Goal: Task Accomplishment & Management: Complete application form

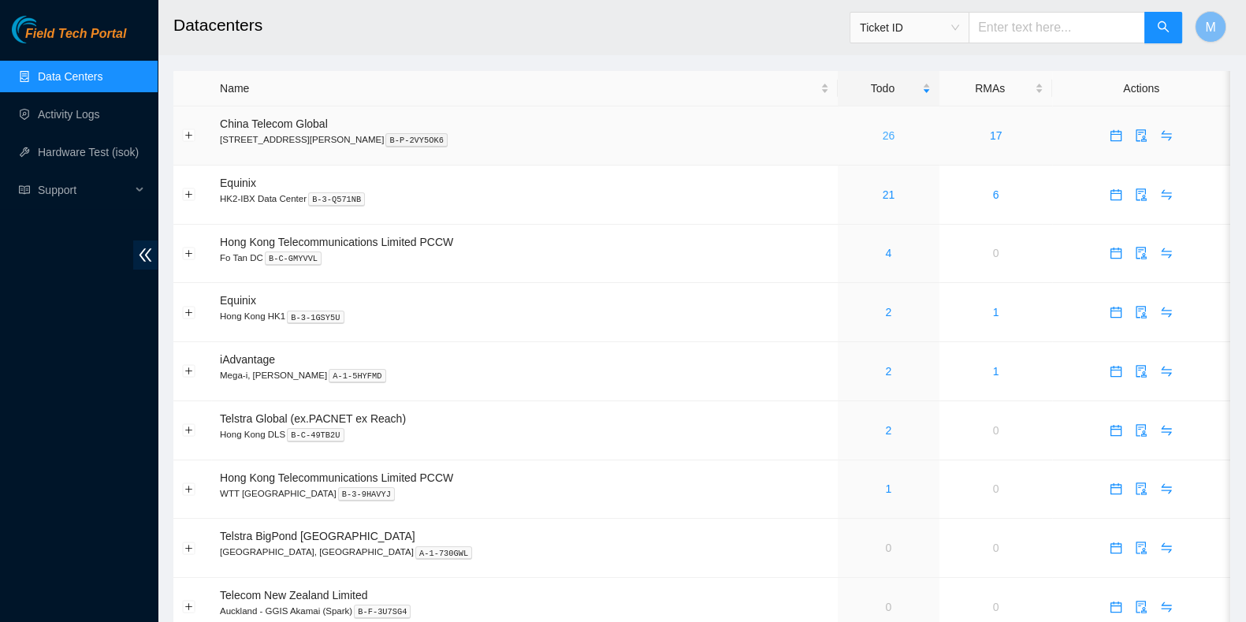
click at [883, 134] on link "26" at bounding box center [889, 135] width 13 height 13
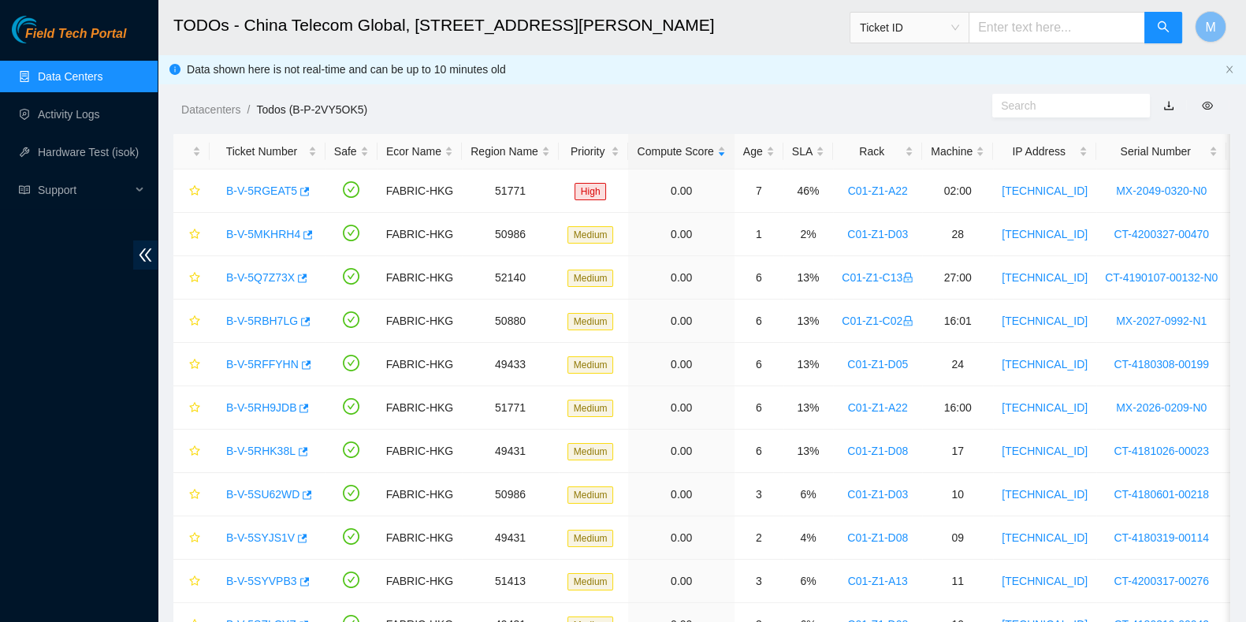
click at [745, 151] on div "Age" at bounding box center [759, 151] width 32 height 17
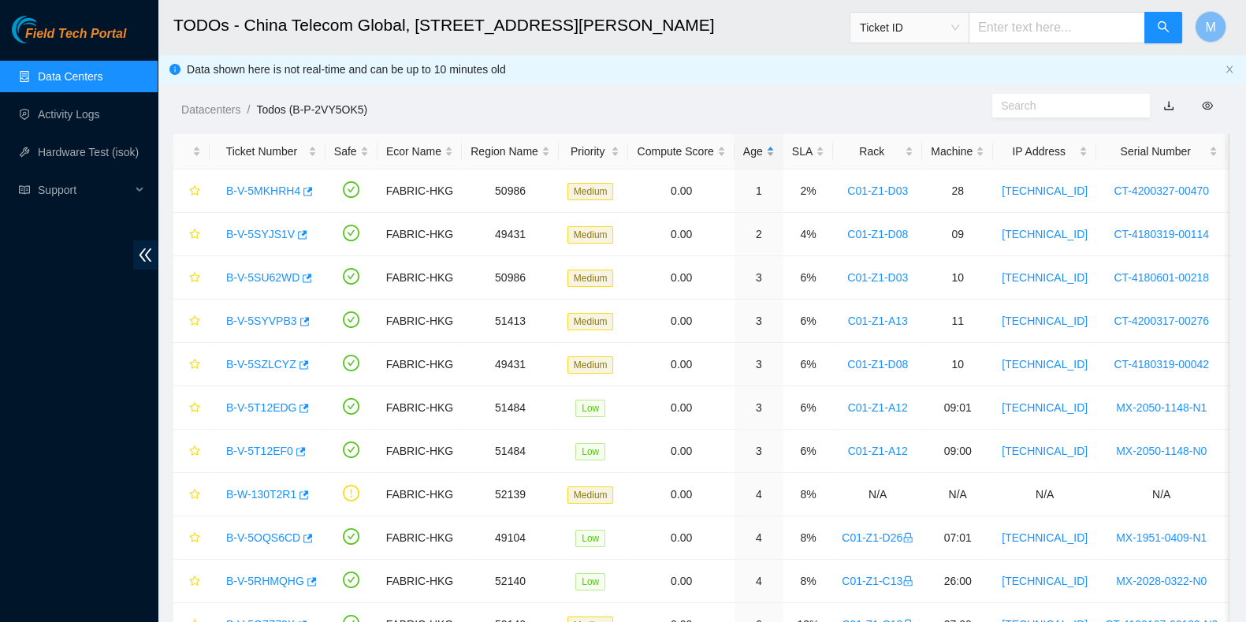
click at [751, 144] on div "Age" at bounding box center [759, 151] width 32 height 17
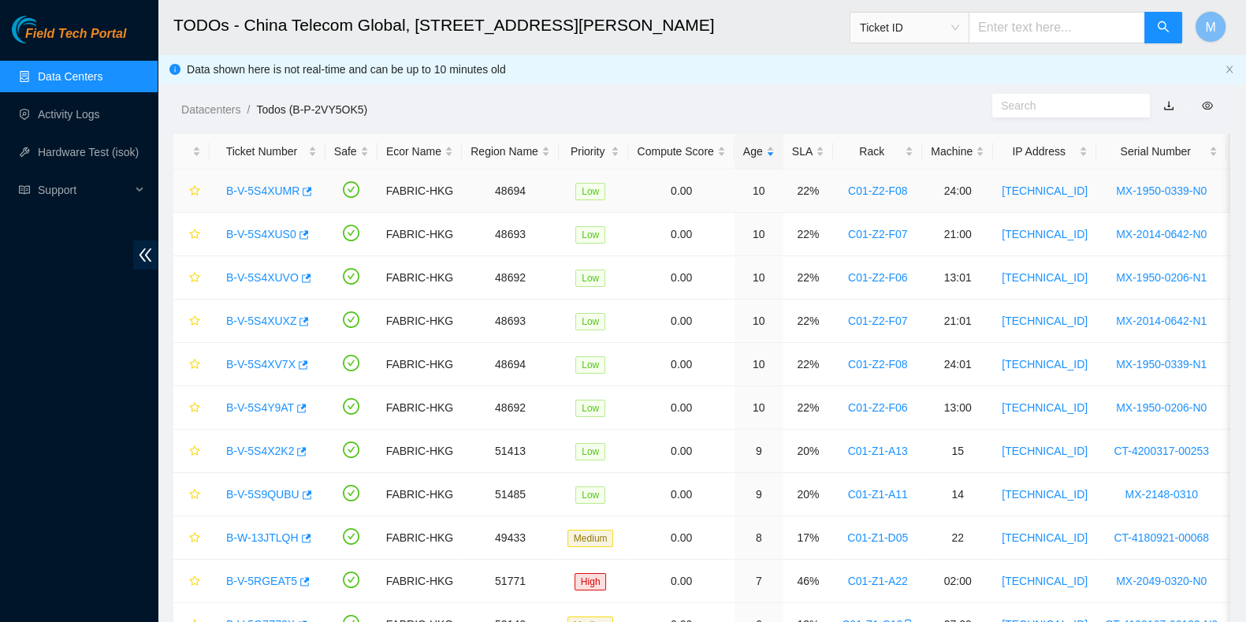
click at [245, 189] on link "B-V-5S4XUMR" at bounding box center [262, 190] width 73 height 13
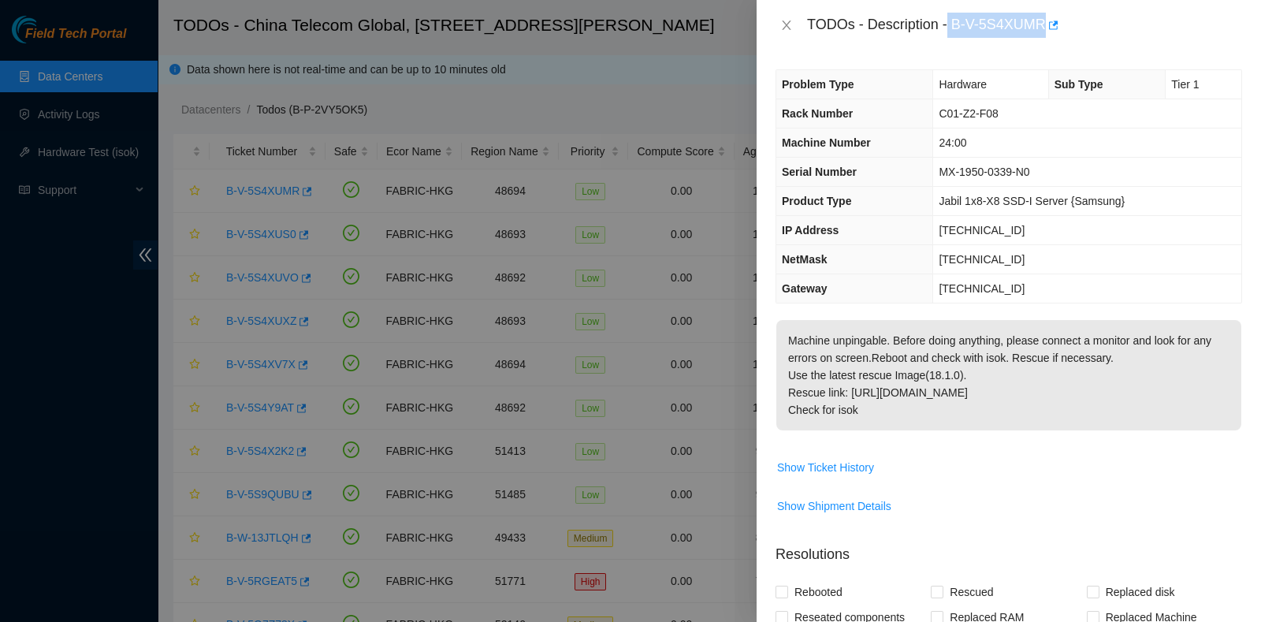
drag, startPoint x: 949, startPoint y: 29, endPoint x: 1043, endPoint y: 33, distance: 93.9
click at [1043, 33] on div "TODOs - Description - B-V-5S4XUMR" at bounding box center [1024, 25] width 435 height 25
copy div "B-V-5S4XUMR"
click at [1154, 293] on td "[TECHNICAL_ID]" at bounding box center [1087, 288] width 308 height 29
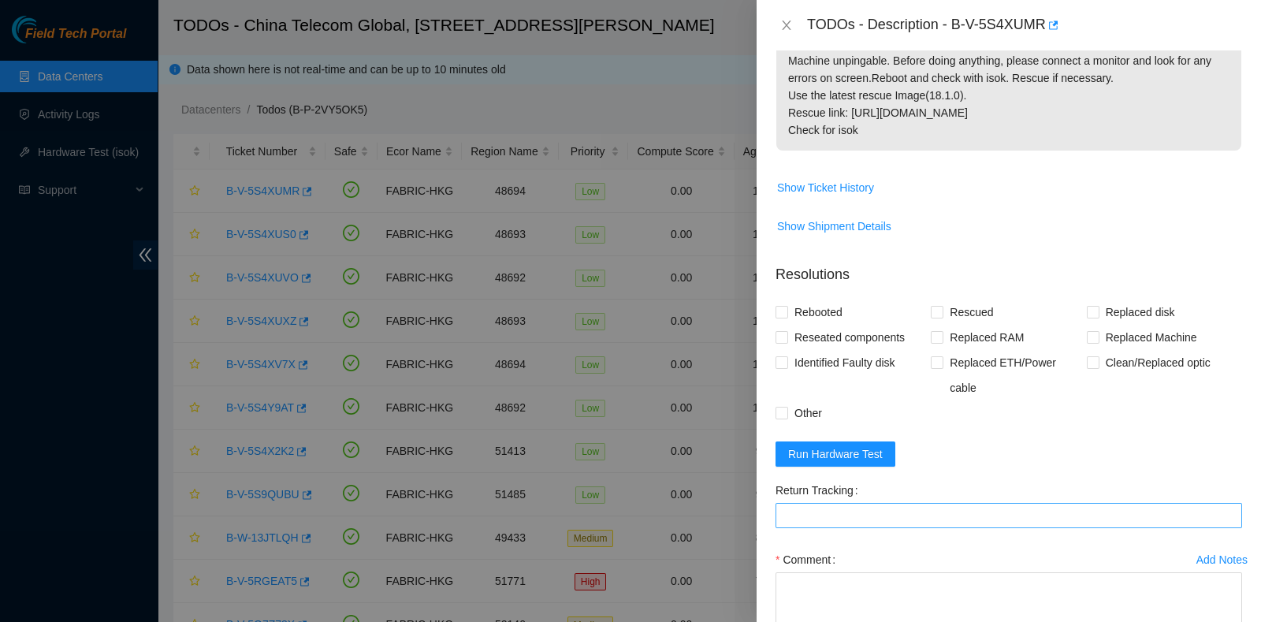
scroll to position [379, 0]
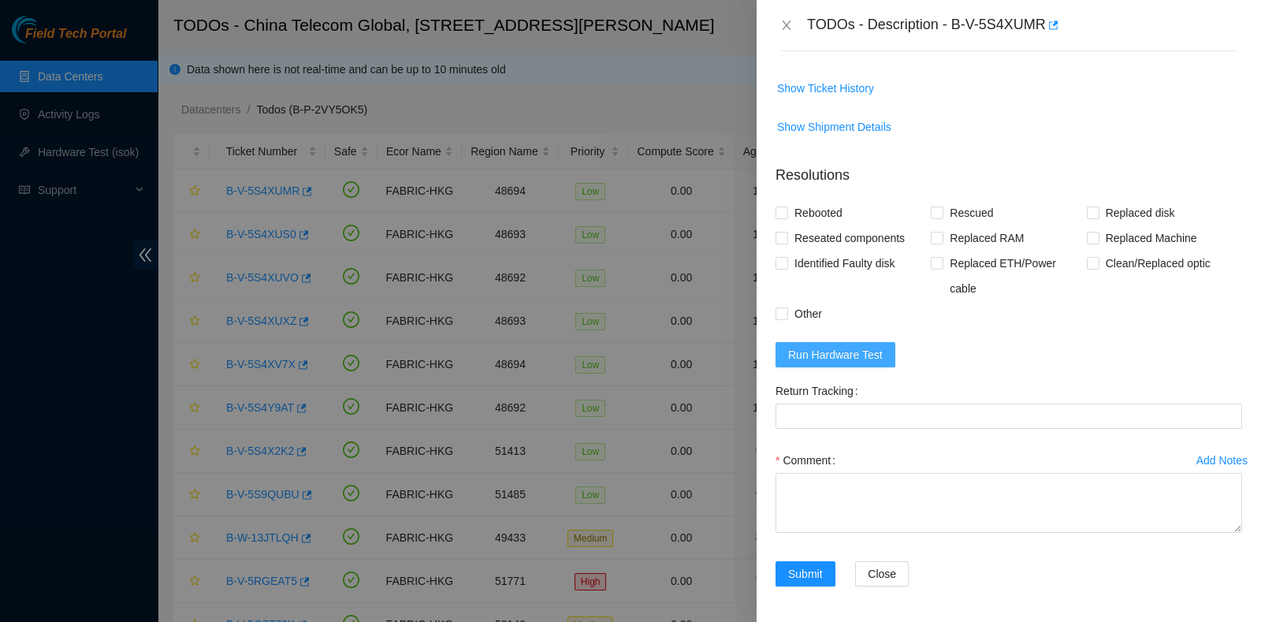
click at [819, 350] on span "Run Hardware Test" at bounding box center [835, 354] width 95 height 17
click at [801, 234] on span "Reseated components" at bounding box center [849, 237] width 123 height 25
click at [786, 234] on input "Reseated components" at bounding box center [780, 237] width 11 height 11
checkbox input "true"
click at [802, 218] on span "Rebooted" at bounding box center [818, 212] width 61 height 25
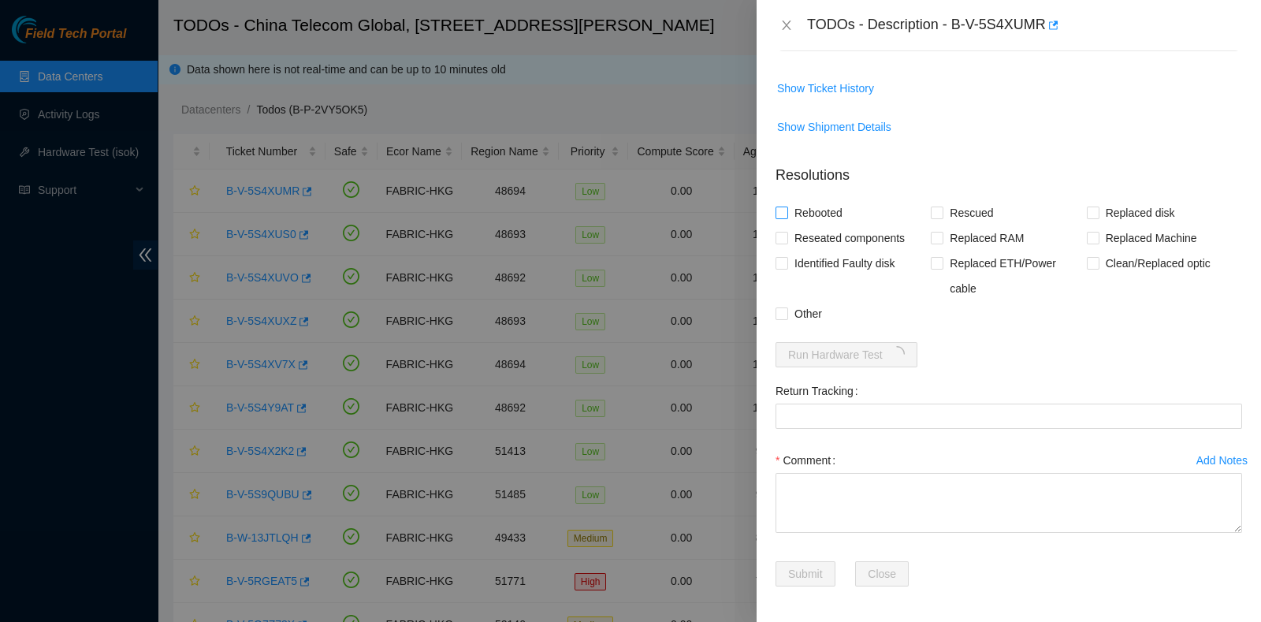
click at [786, 217] on input "Rebooted" at bounding box center [780, 211] width 11 height 11
checkbox input "true"
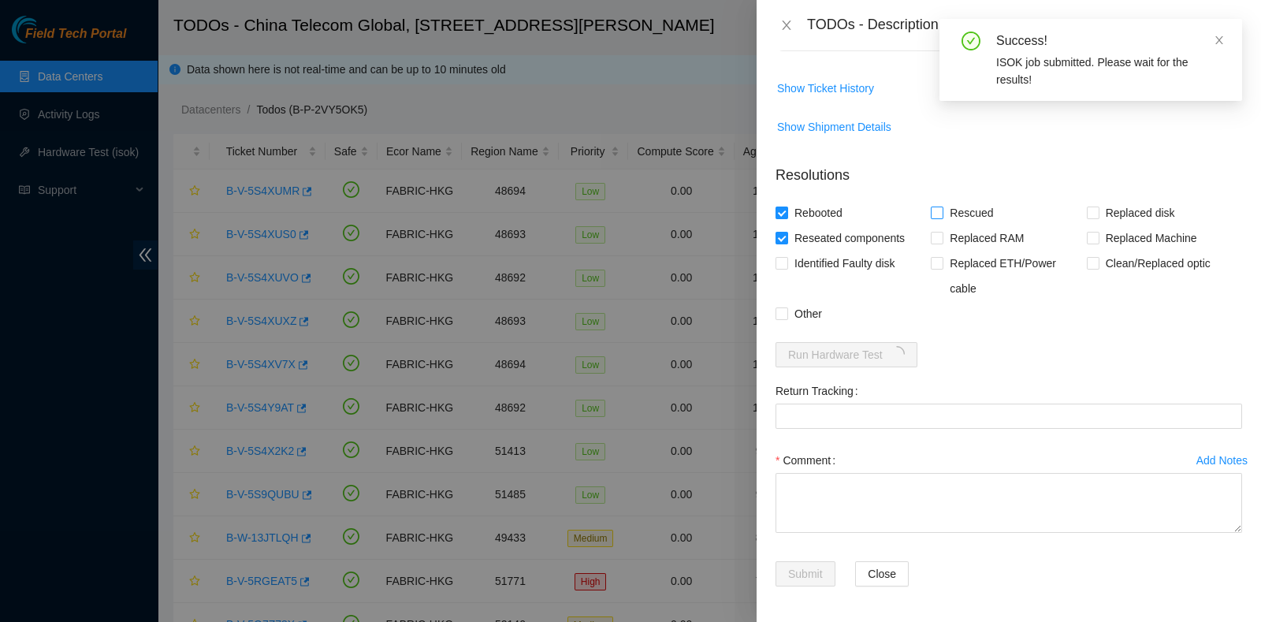
click at [933, 209] on input "Rescued" at bounding box center [936, 211] width 11 height 11
checkbox input "true"
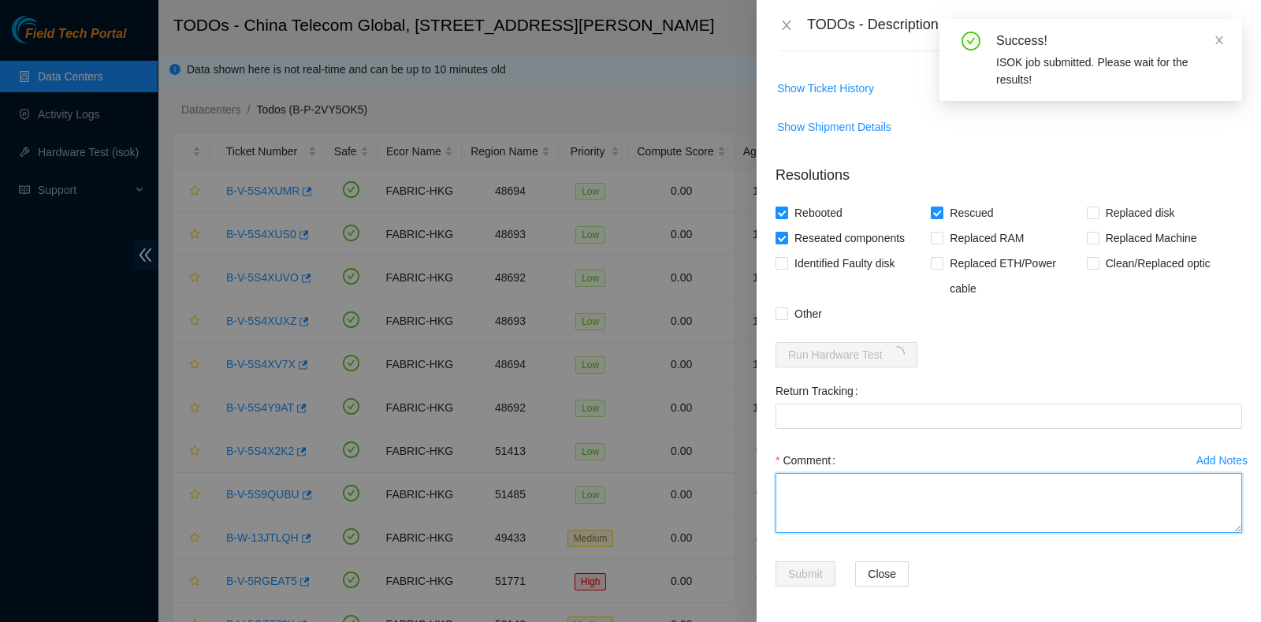
click at [884, 528] on textarea "Comment" at bounding box center [1008, 503] width 466 height 60
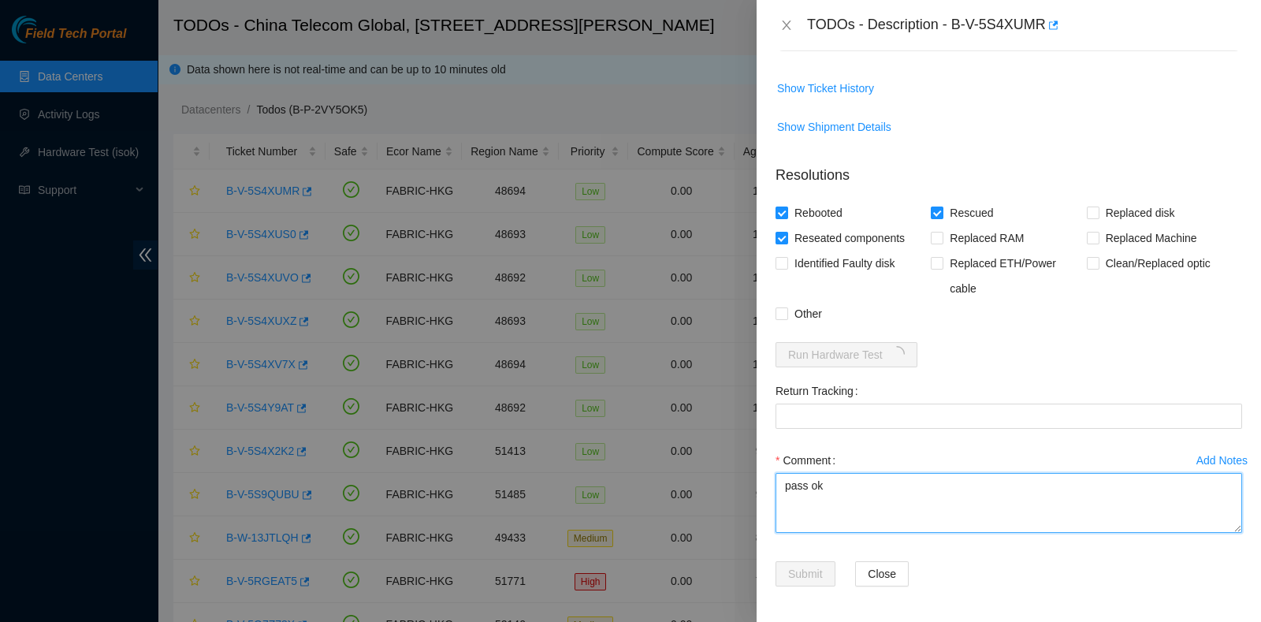
type textarea "pass ok"
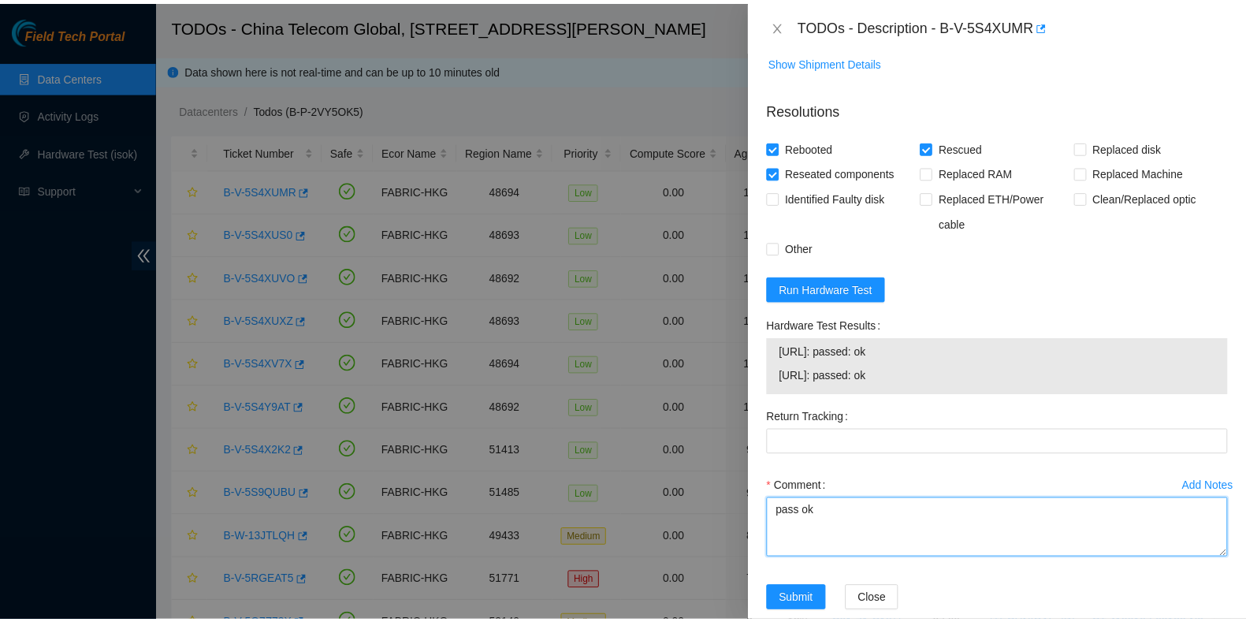
scroll to position [470, 0]
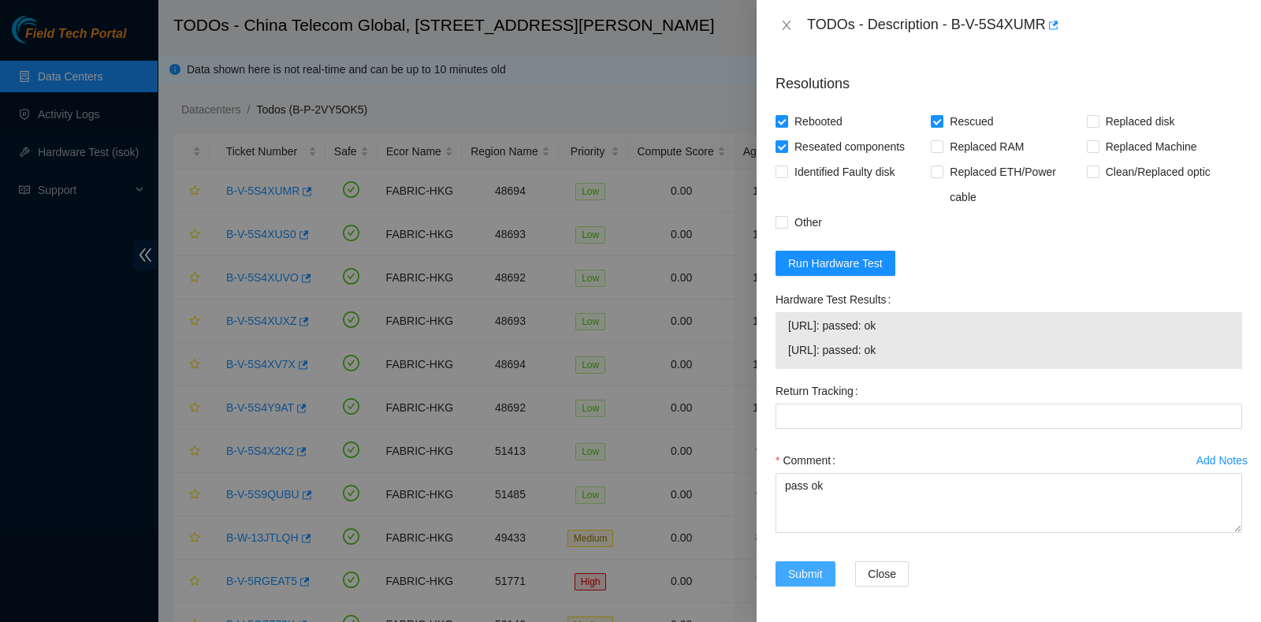
click at [809, 574] on span "Submit" at bounding box center [805, 573] width 35 height 17
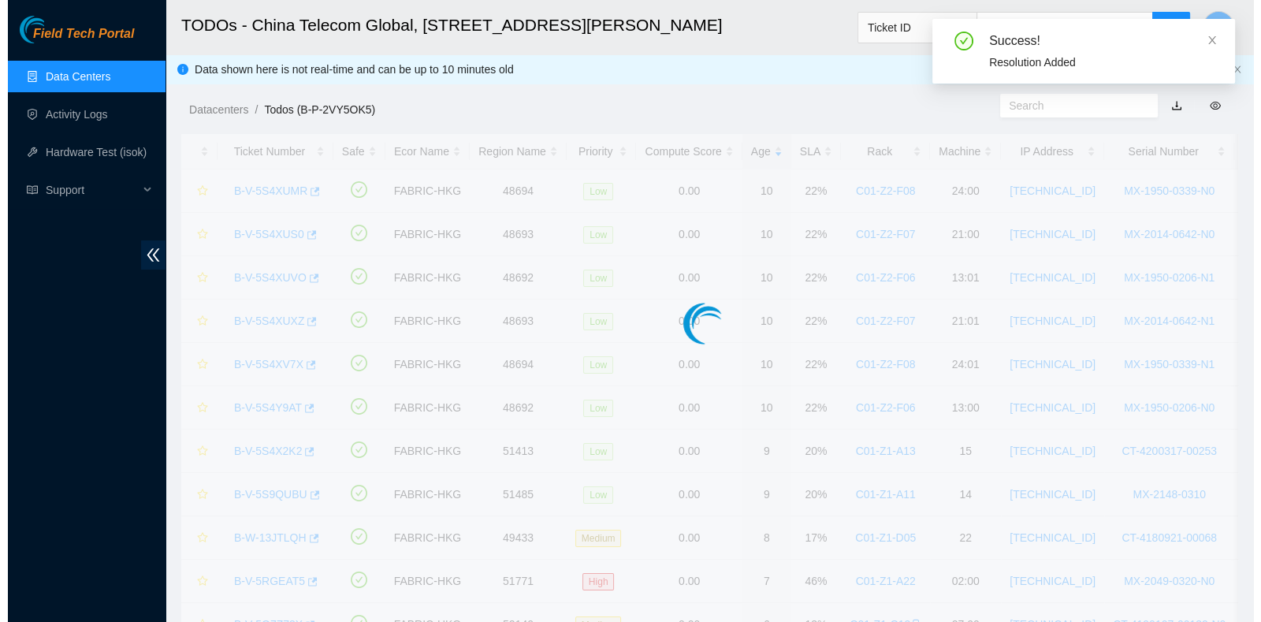
scroll to position [425, 0]
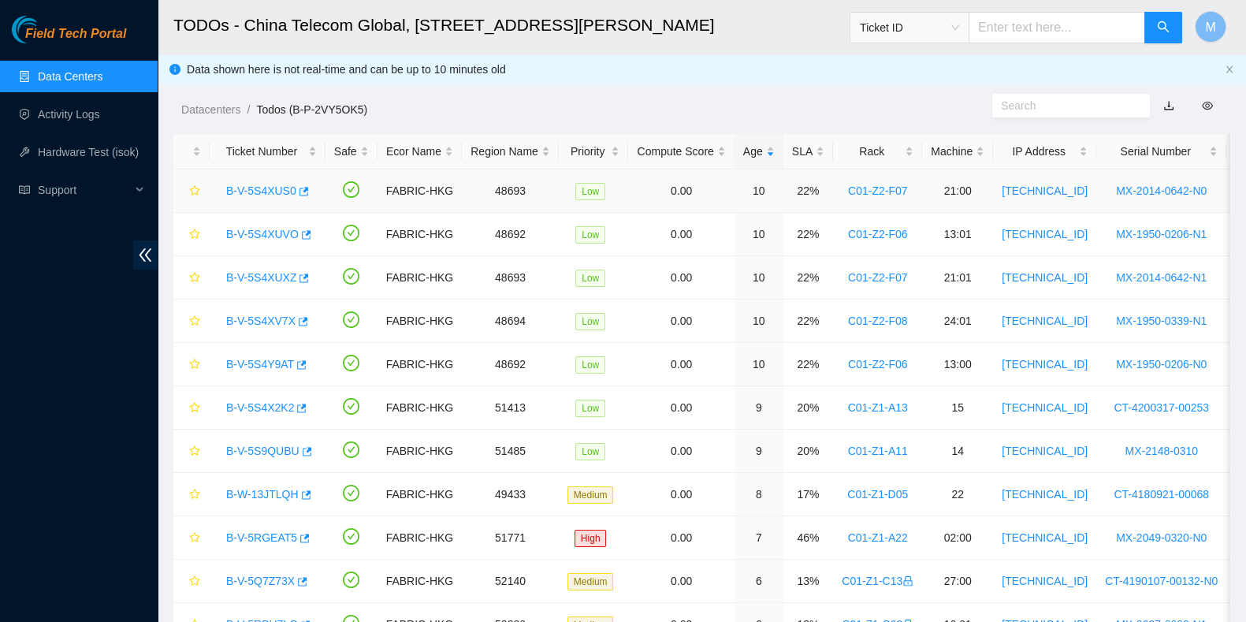
click at [273, 186] on div "B-V-5S4XUS0" at bounding box center [267, 190] width 98 height 25
click at [273, 177] on td "B-V-5S4XUS0" at bounding box center [268, 190] width 116 height 43
click at [262, 194] on link "B-V-5S4XUS0" at bounding box center [261, 190] width 70 height 13
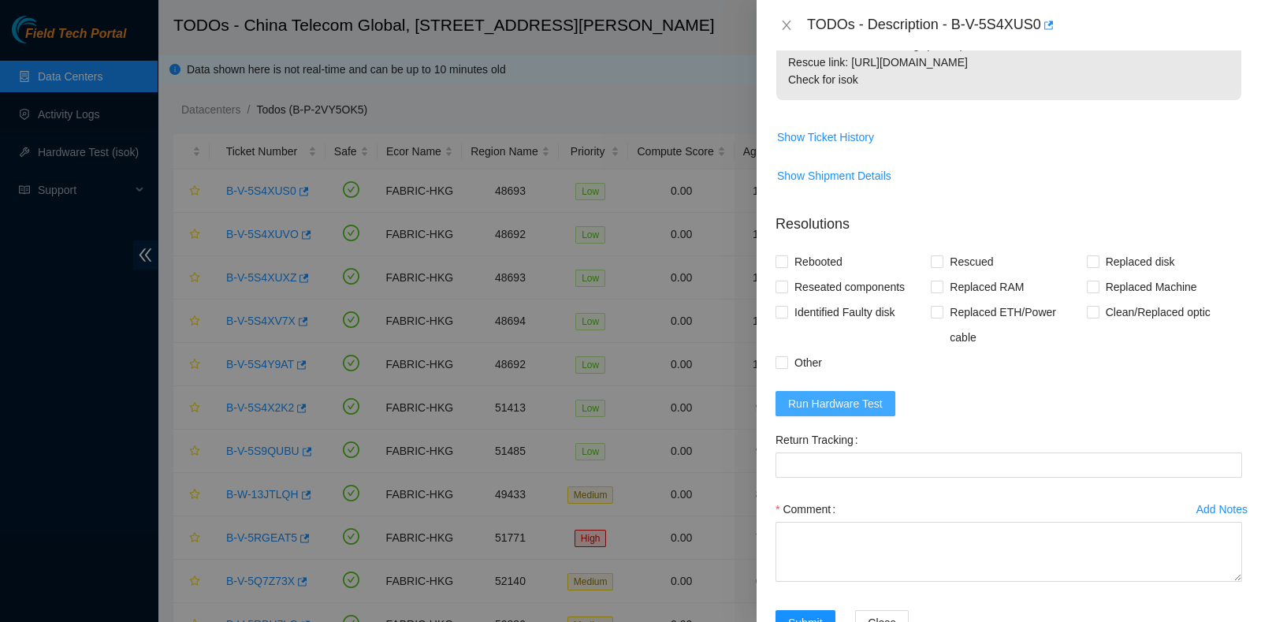
scroll to position [379, 0]
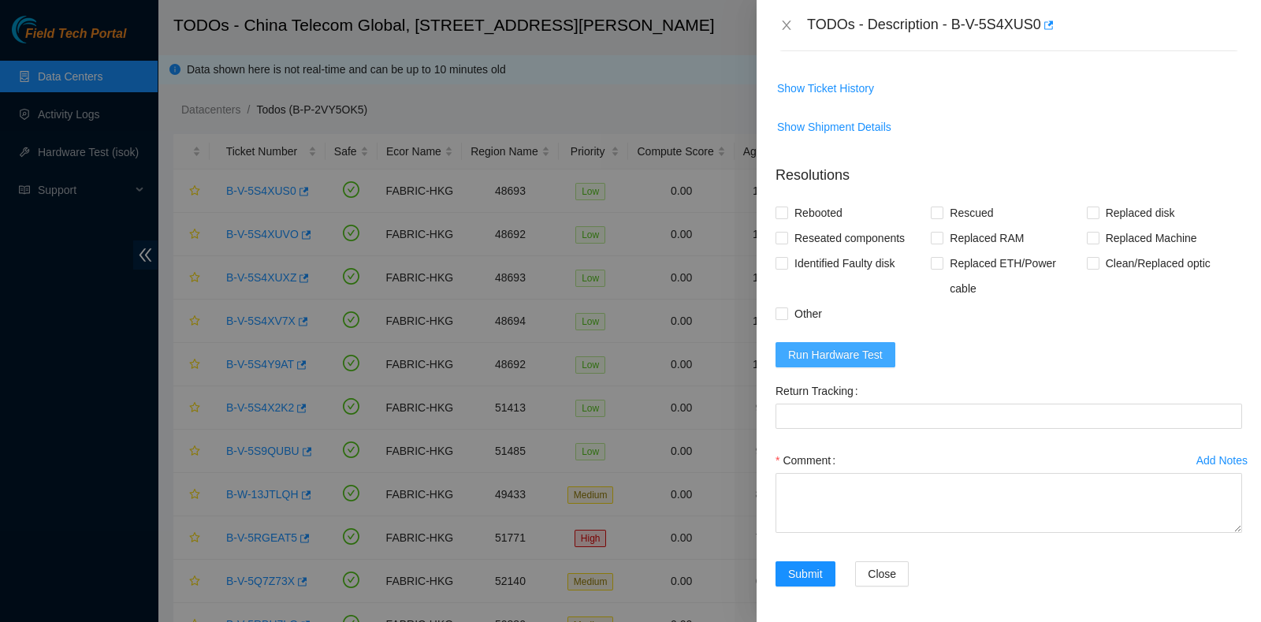
click at [855, 357] on span "Run Hardware Test" at bounding box center [835, 354] width 95 height 17
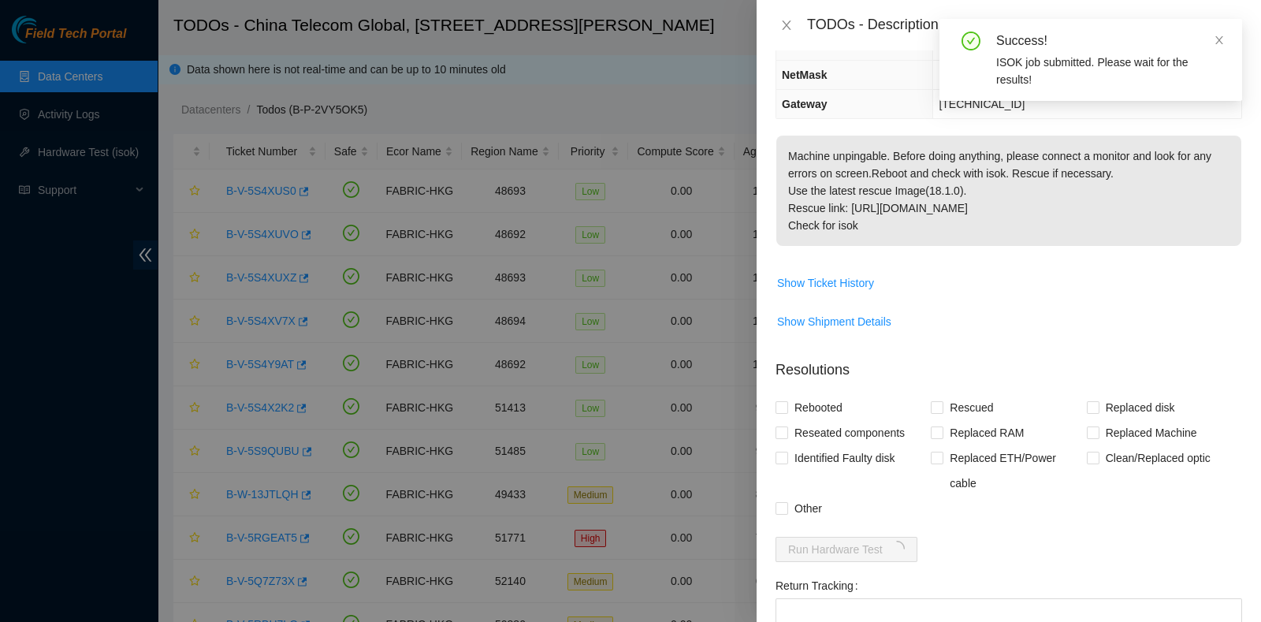
scroll to position [183, 0]
click at [1217, 42] on icon "close" at bounding box center [1218, 40] width 11 height 11
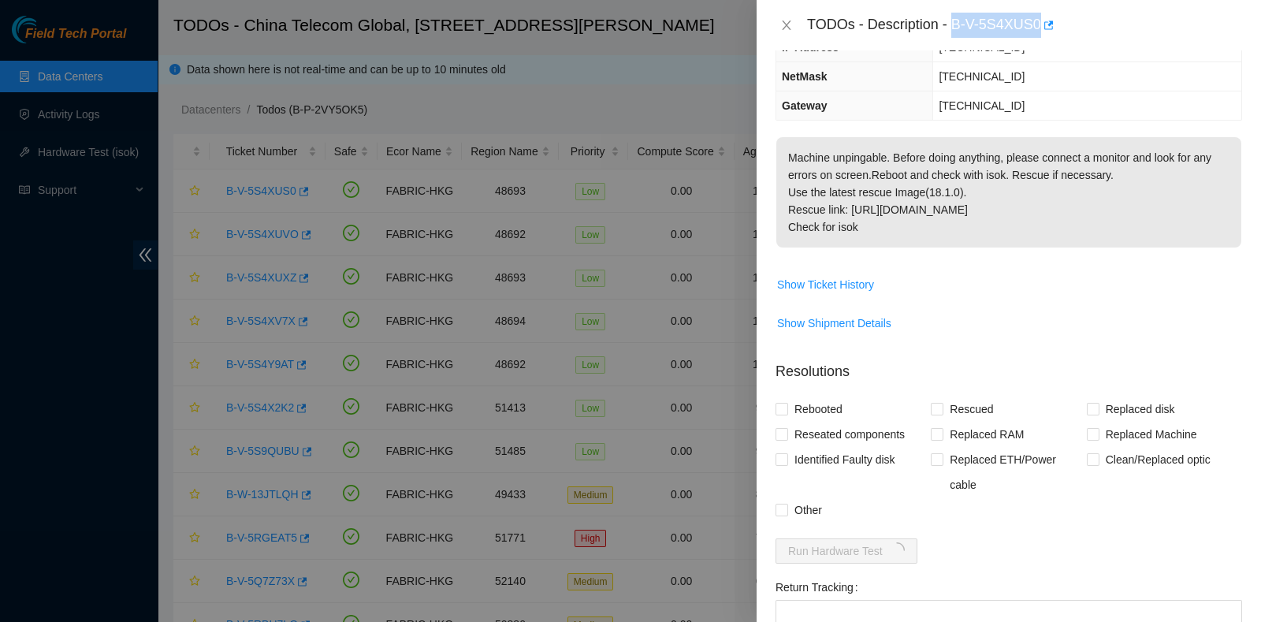
drag, startPoint x: 953, startPoint y: 21, endPoint x: 1039, endPoint y: 39, distance: 87.8
click at [1039, 39] on div "TODOs - Description - B-V-5S4XUS0" at bounding box center [1008, 25] width 504 height 50
copy div "B-V-5S4XUS0"
click at [1198, 191] on p "Machine unpingable. Before doing anything, please connect a monitor and look fo…" at bounding box center [1008, 192] width 465 height 110
drag, startPoint x: 954, startPoint y: 25, endPoint x: 1040, endPoint y: 32, distance: 86.2
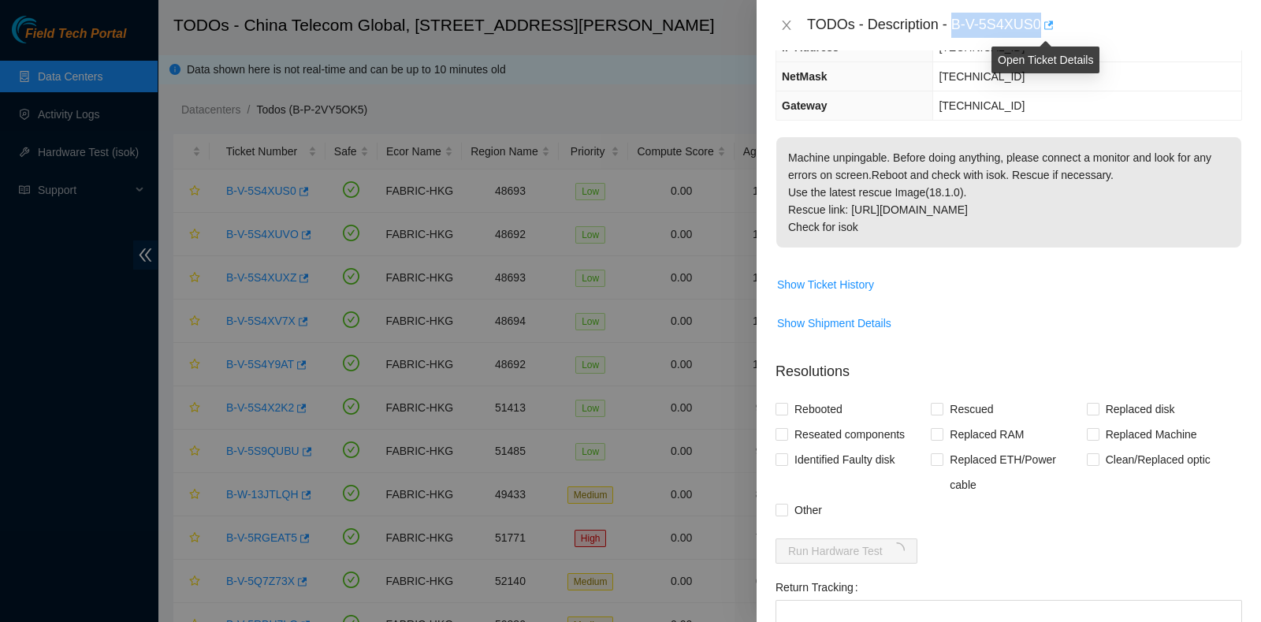
click at [1040, 32] on div "TODOs - Description - B-V-5S4XUS0" at bounding box center [1024, 25] width 435 height 25
copy div "B-V-5S4XUS0"
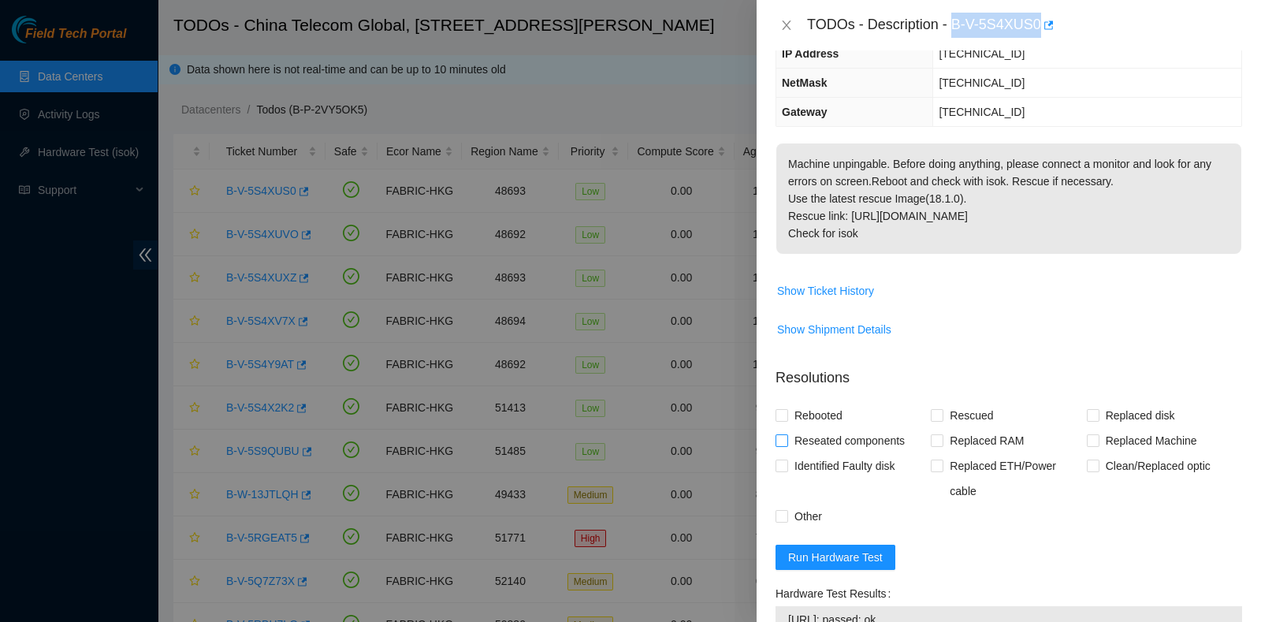
scroll to position [176, 0]
click at [807, 433] on span "Reseated components" at bounding box center [849, 441] width 123 height 25
click at [786, 435] on input "Reseated components" at bounding box center [780, 440] width 11 height 11
checkbox input "true"
click at [812, 414] on span "Rebooted" at bounding box center [818, 415] width 61 height 25
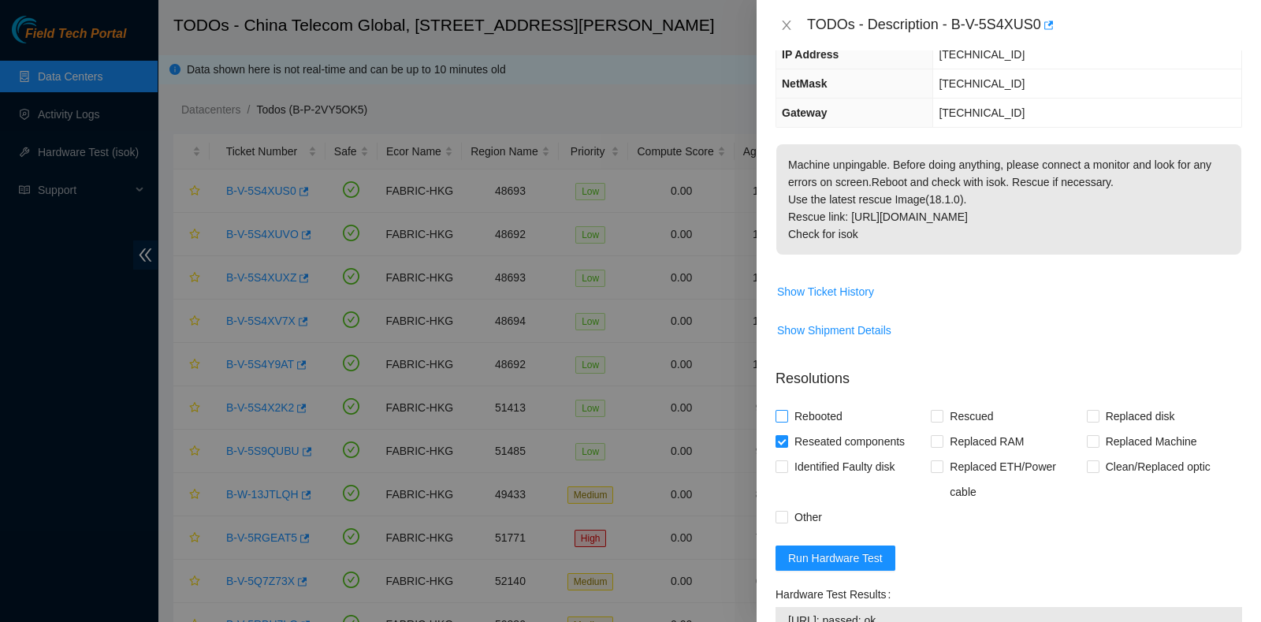
click at [786, 414] on input "Rebooted" at bounding box center [780, 415] width 11 height 11
checkbox input "true"
drag, startPoint x: 947, startPoint y: 407, endPoint x: 949, endPoint y: 432, distance: 25.3
click at [949, 408] on span "Rescued" at bounding box center [971, 415] width 56 height 25
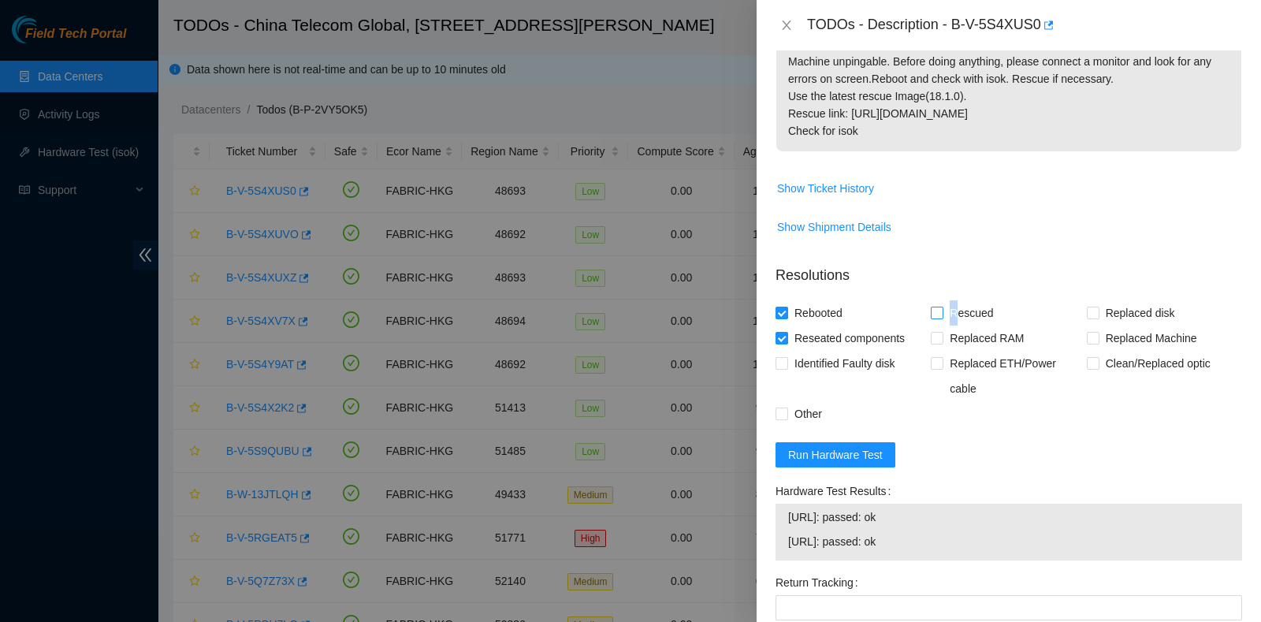
click at [947, 314] on span "Rescued" at bounding box center [971, 312] width 56 height 25
click at [942, 314] on input "Rescued" at bounding box center [936, 312] width 11 height 11
checkbox input "true"
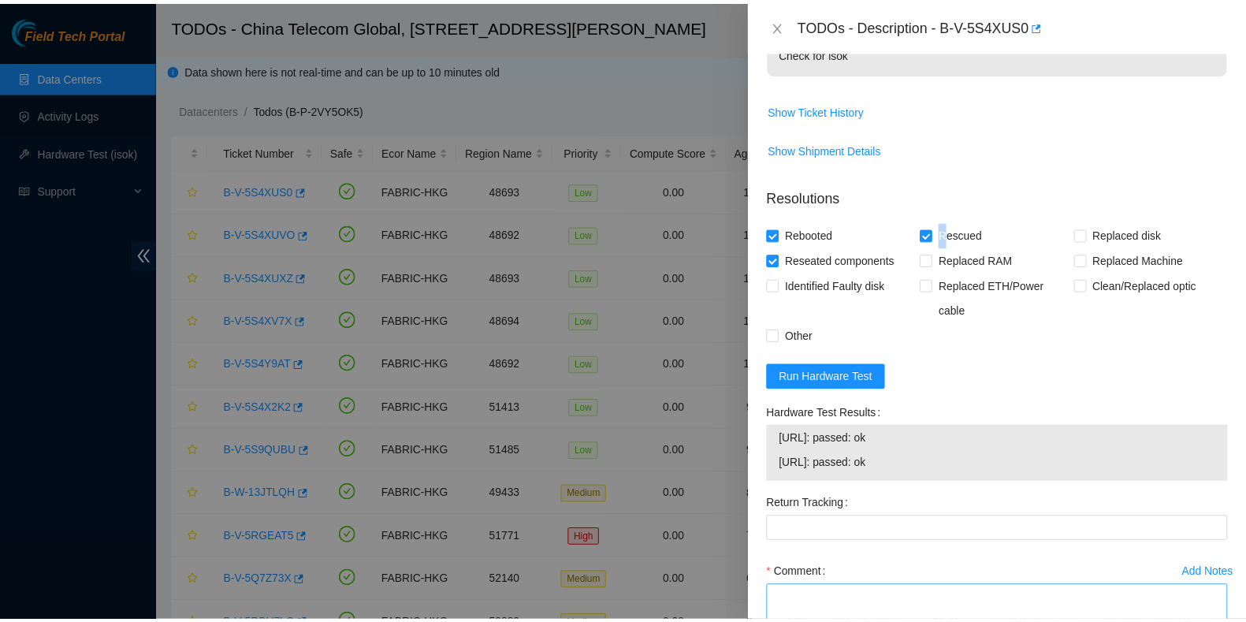
scroll to position [470, 0]
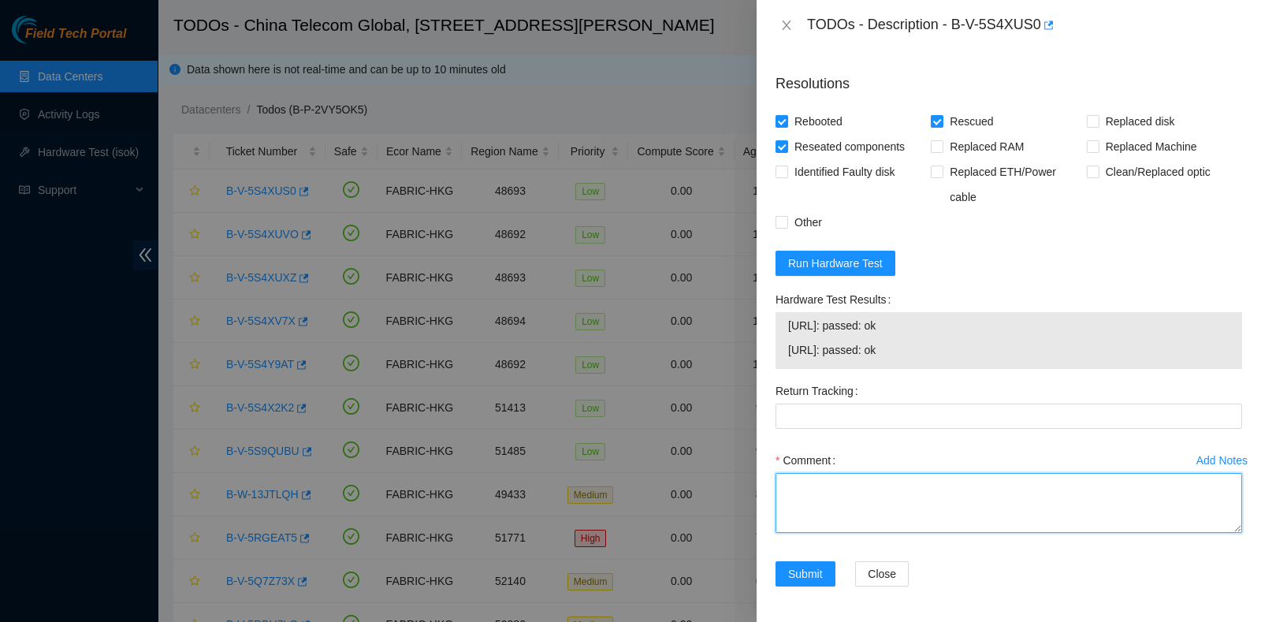
click at [857, 490] on textarea "Comment" at bounding box center [1008, 503] width 466 height 60
type textarea "pass ok"
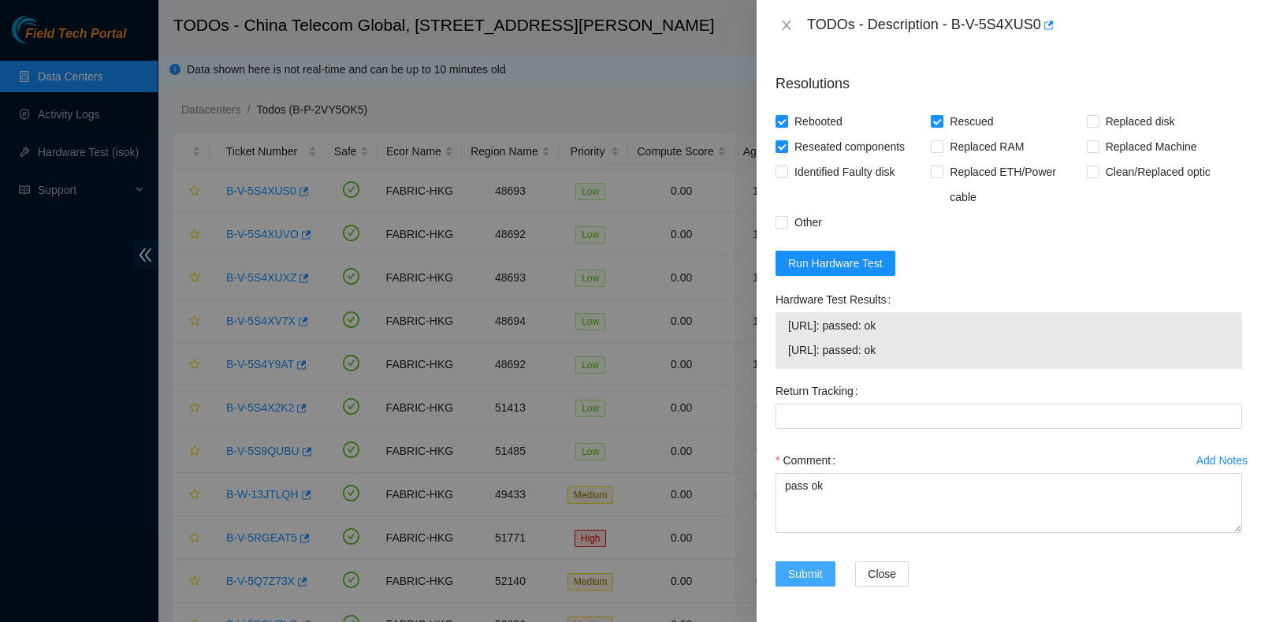
click at [801, 567] on span "Submit" at bounding box center [805, 573] width 35 height 17
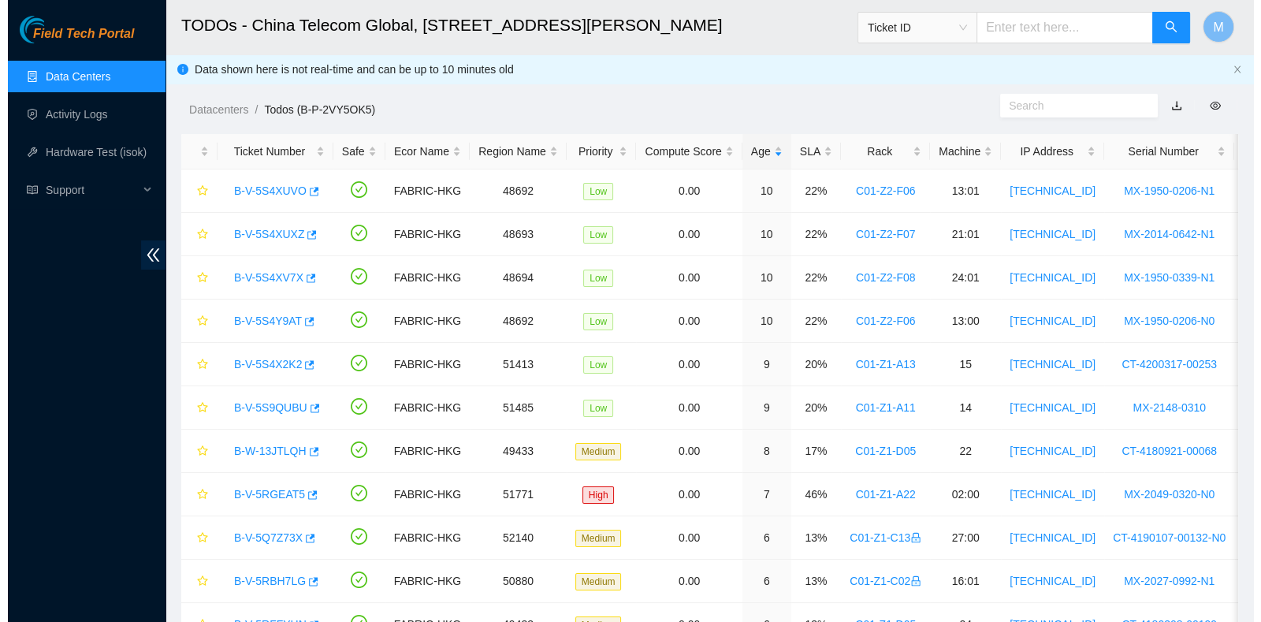
scroll to position [425, 0]
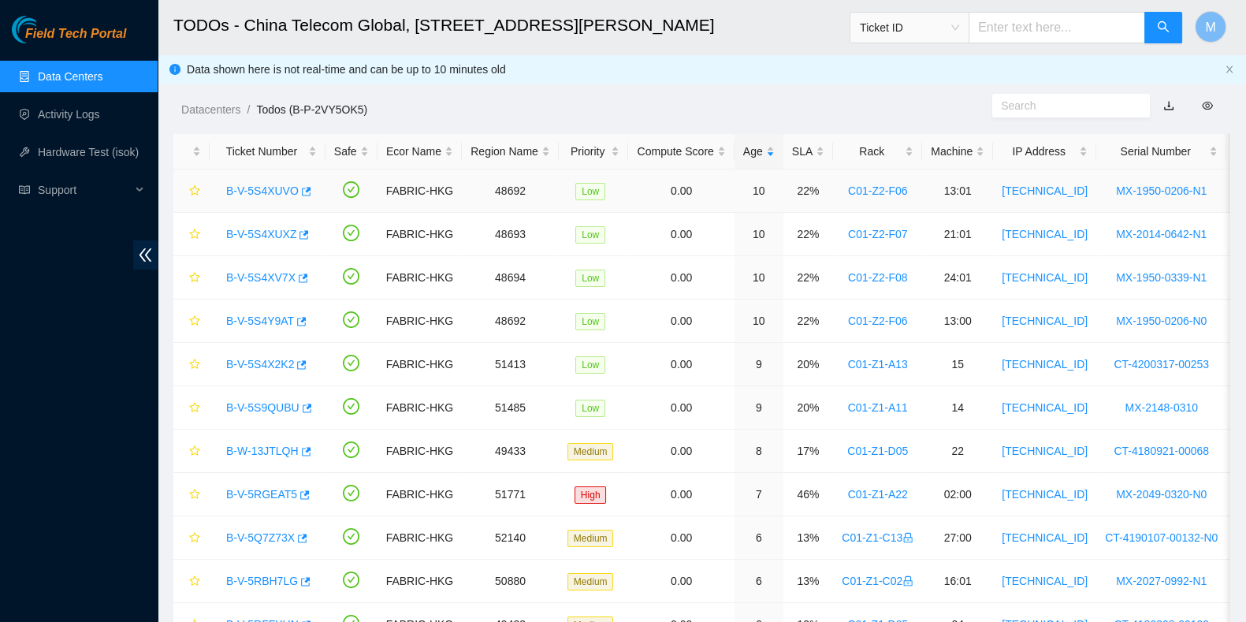
click at [251, 196] on link "B-V-5S4XUVO" at bounding box center [262, 190] width 72 height 13
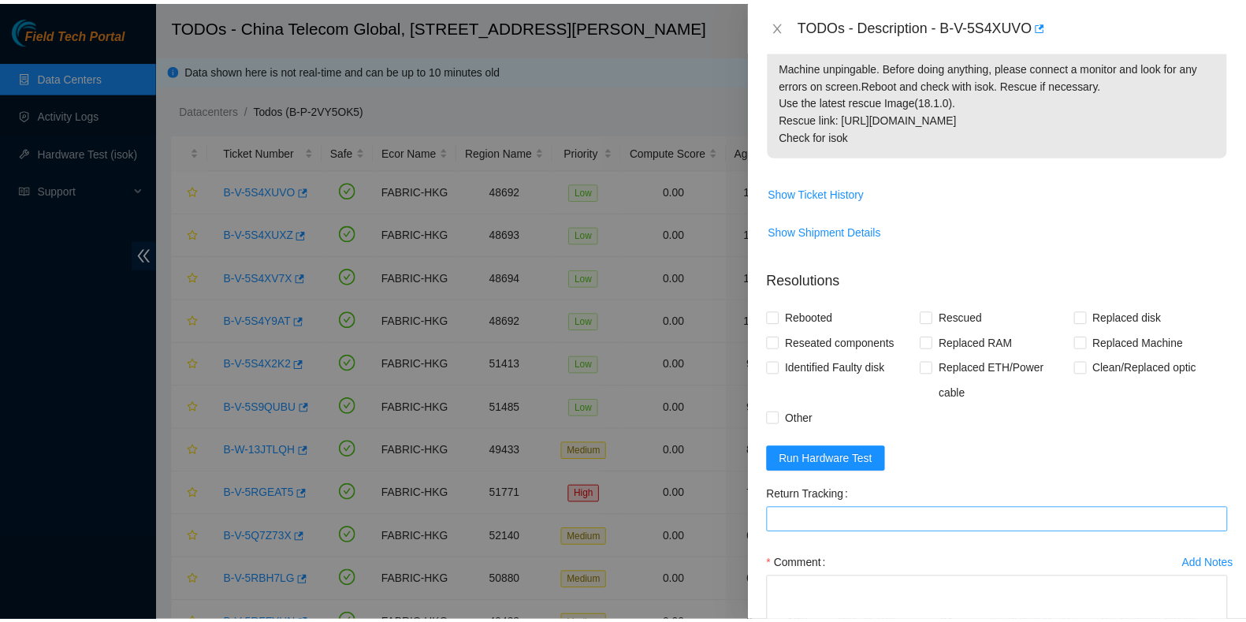
scroll to position [379, 0]
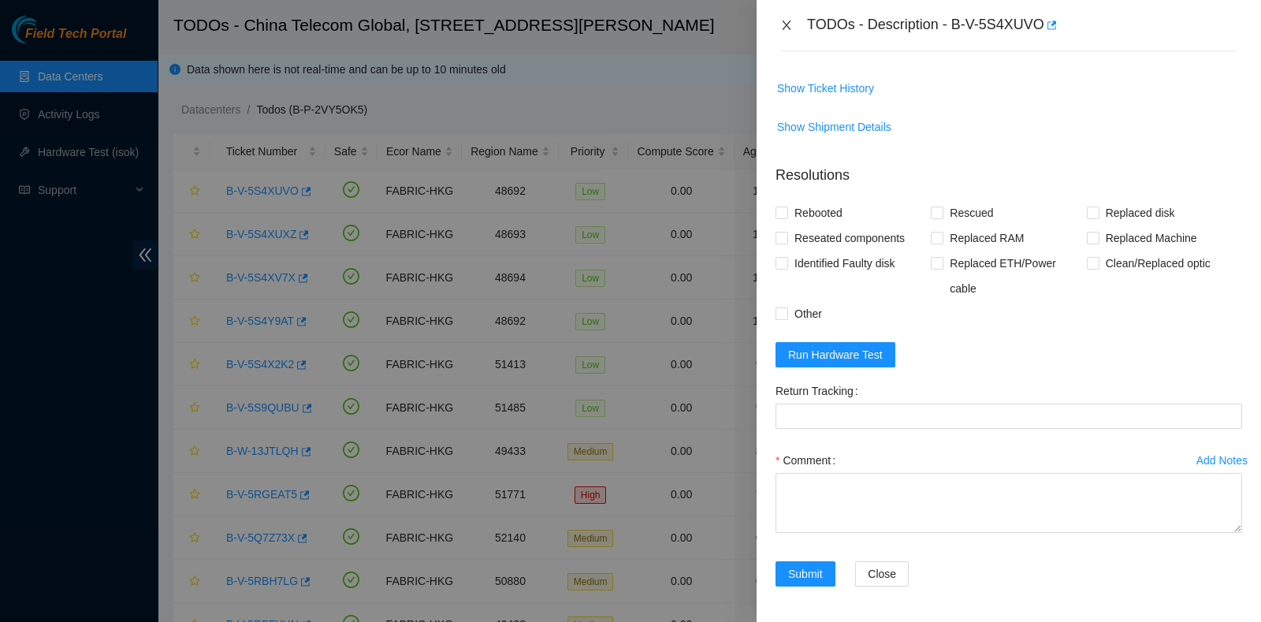
click at [791, 19] on icon "close" at bounding box center [786, 25] width 13 height 13
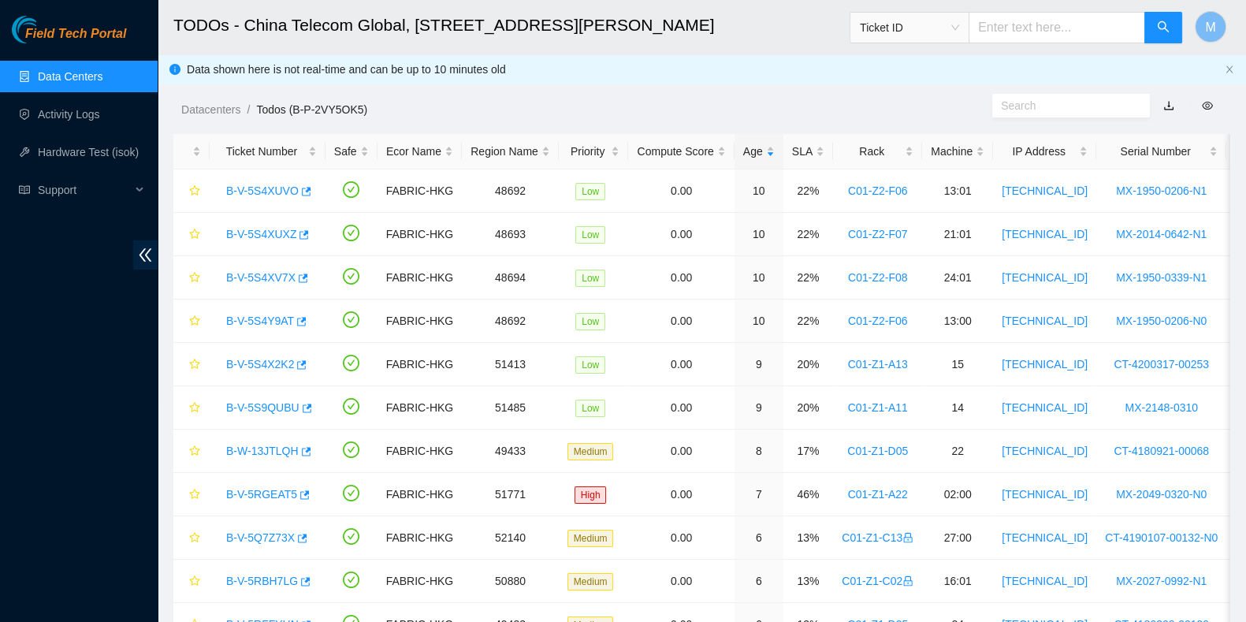
scroll to position [420, 0]
click at [1214, 30] on span "M" at bounding box center [1210, 27] width 10 height 20
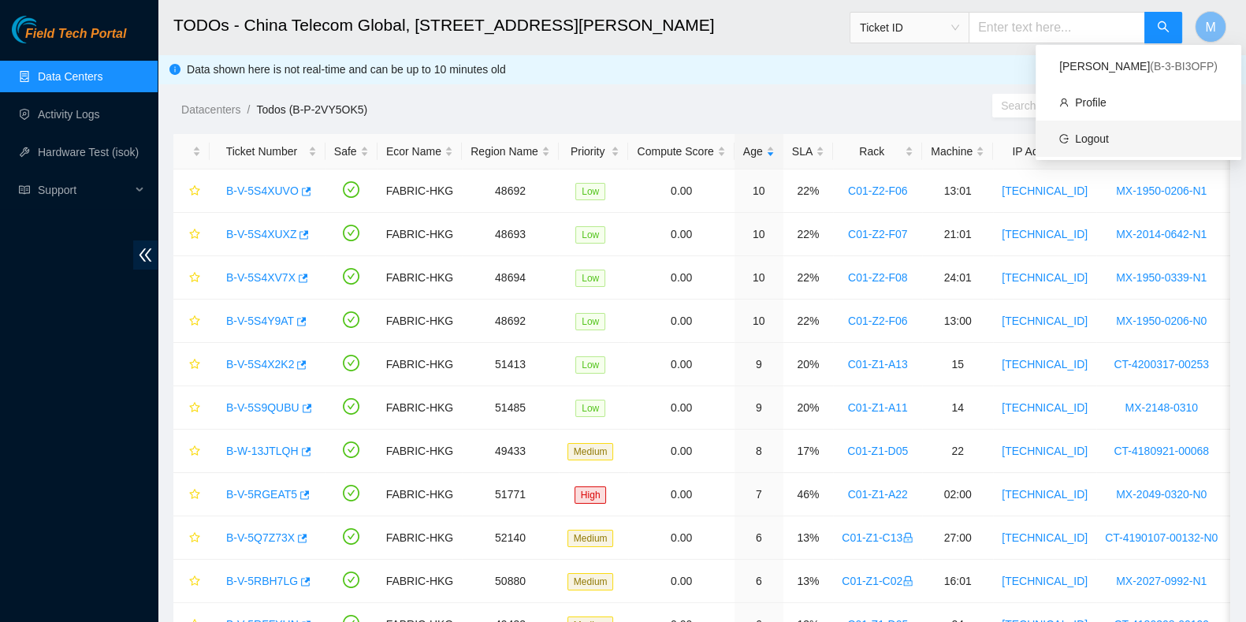
click at [1109, 145] on link "Logout" at bounding box center [1092, 138] width 34 height 13
